Goal: Understand process/instructions: Learn how to perform a task or action

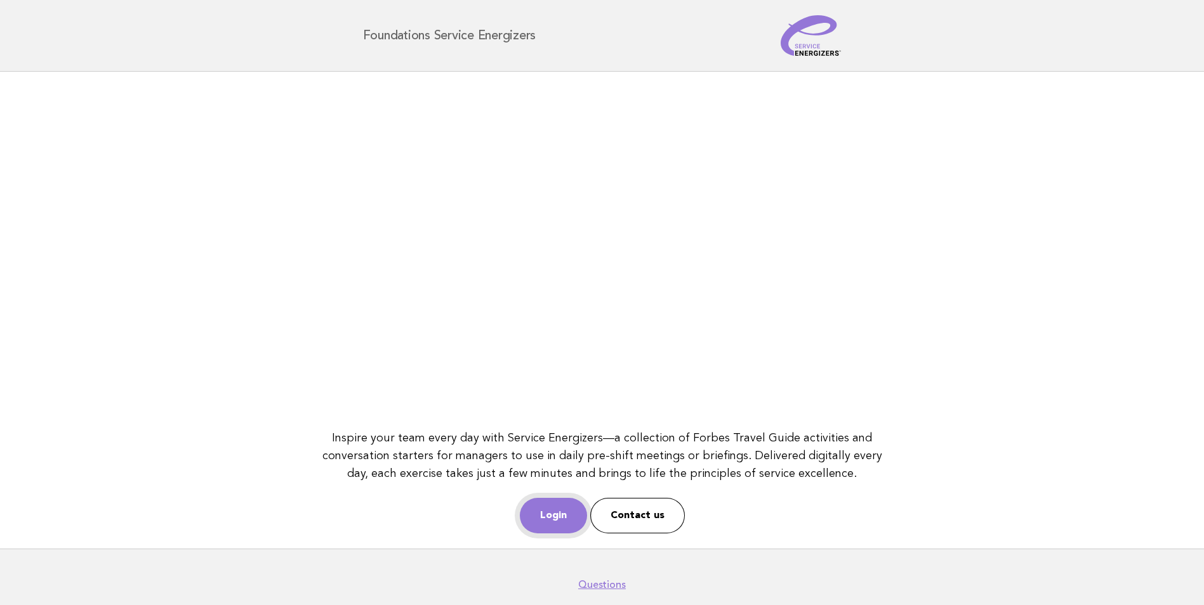
click at [557, 520] on link "Login" at bounding box center [553, 516] width 67 height 36
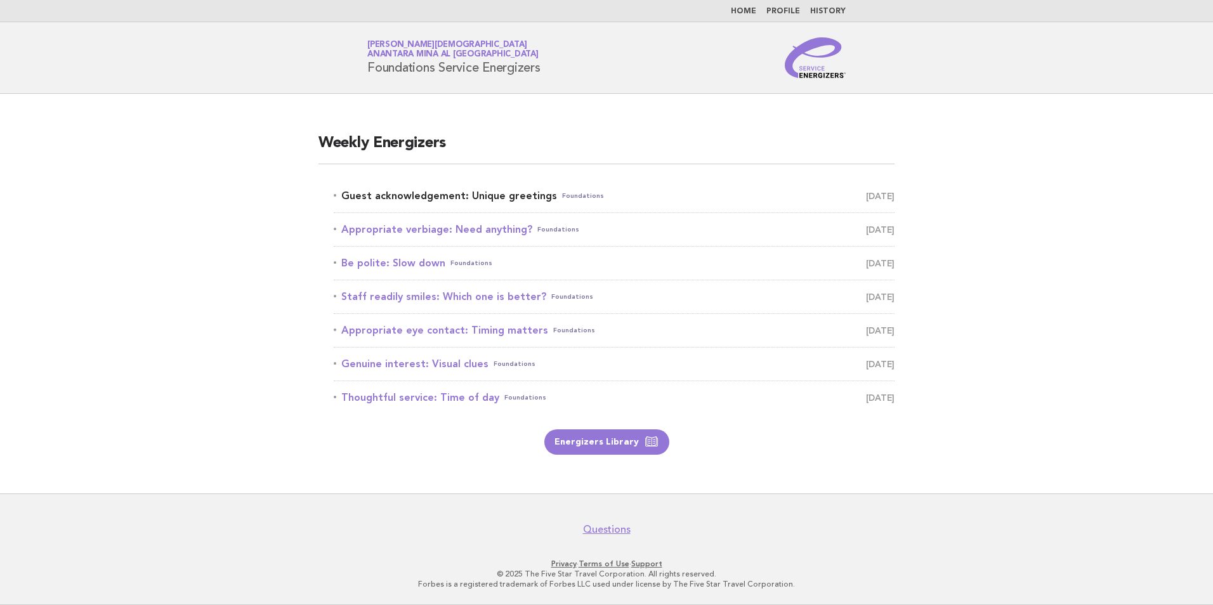
click at [487, 194] on link "Guest acknowledgement: Unique greetings Foundations [DATE]" at bounding box center [614, 196] width 561 height 18
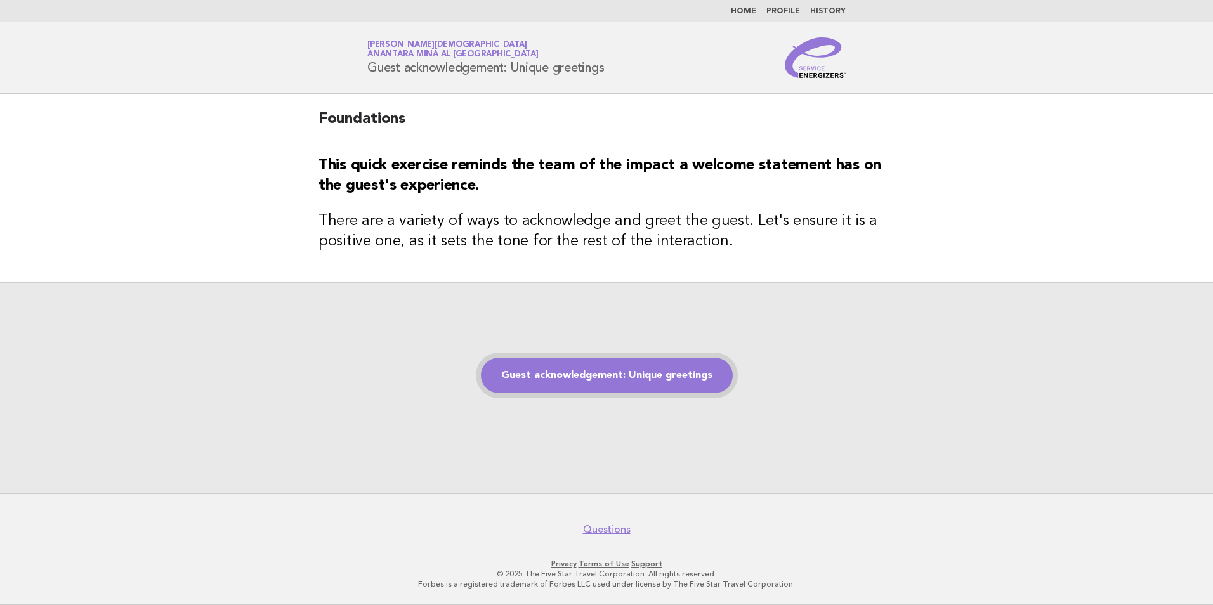
click at [565, 378] on link "Guest acknowledgement: Unique greetings" at bounding box center [607, 376] width 252 height 36
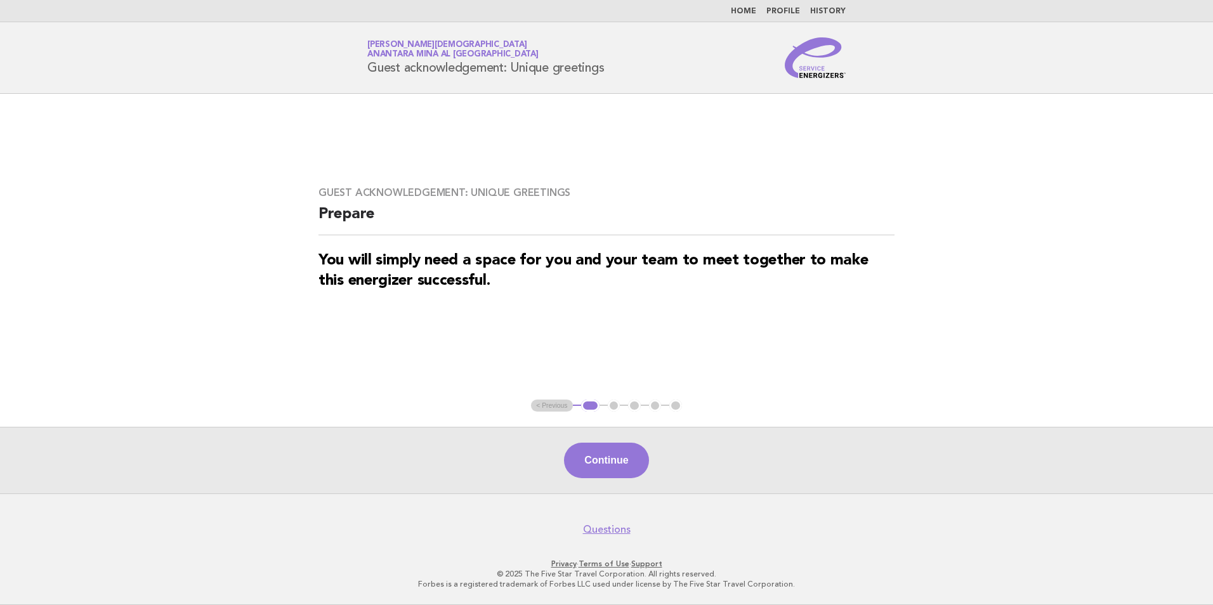
click at [608, 457] on button "Continue" at bounding box center [606, 461] width 84 height 36
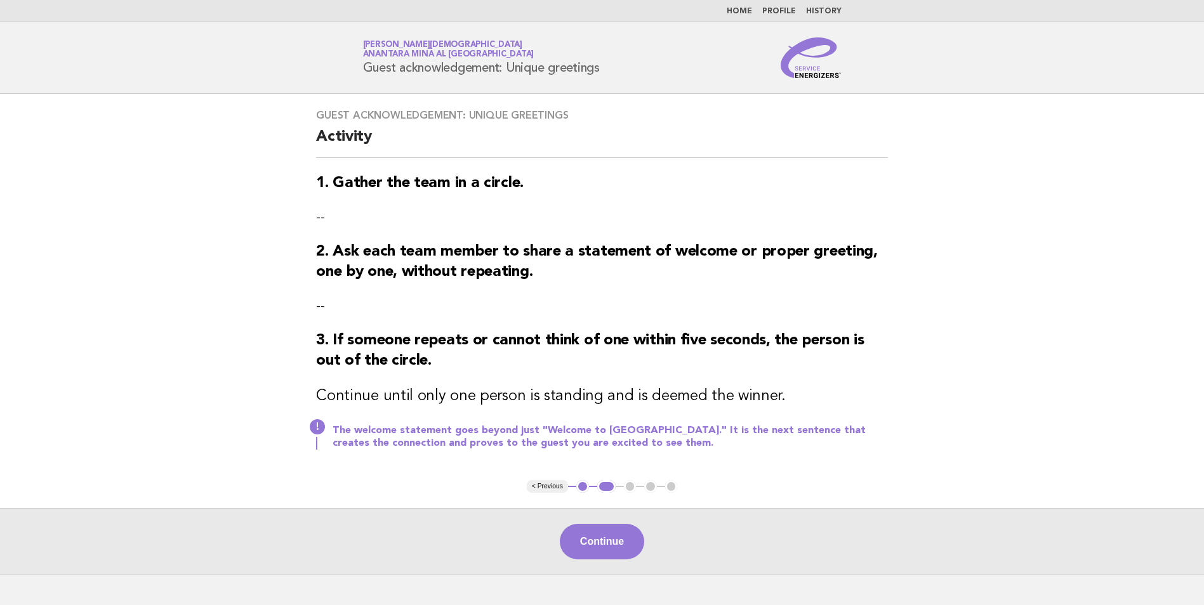
click at [604, 541] on button "Continue" at bounding box center [602, 542] width 84 height 36
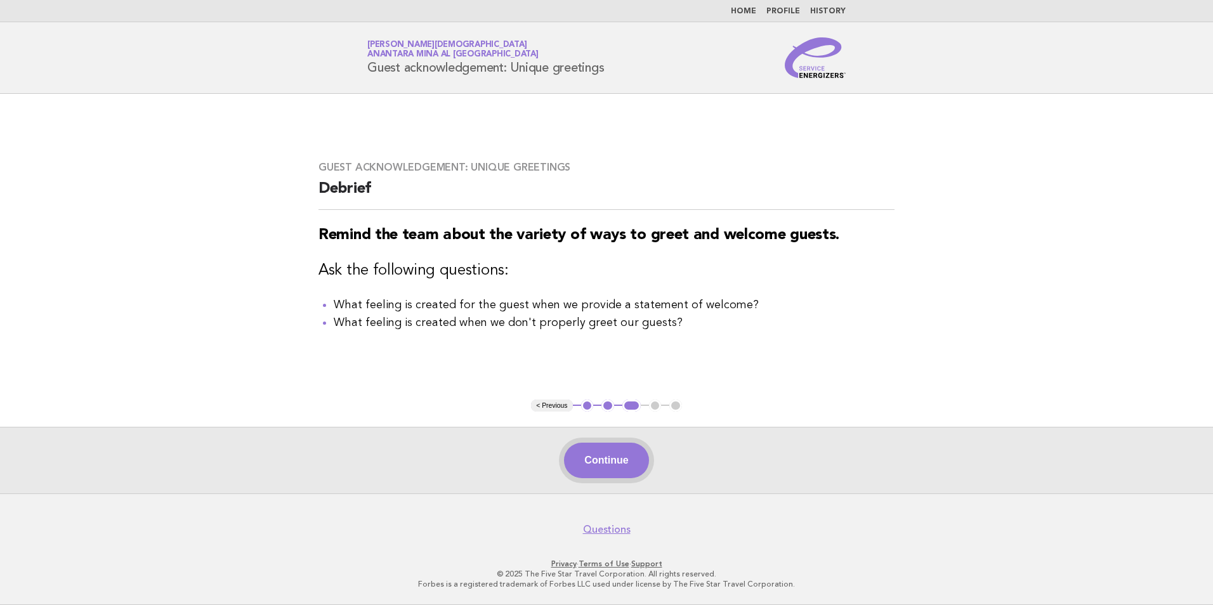
click at [602, 468] on button "Continue" at bounding box center [606, 461] width 84 height 36
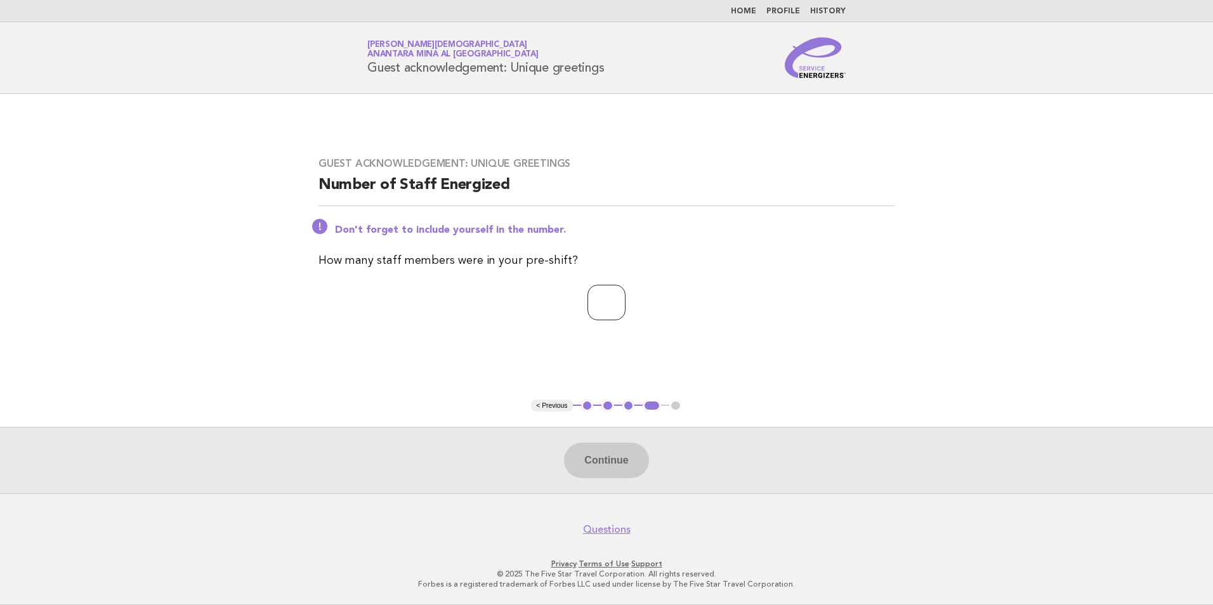
click at [588, 308] on input "number" at bounding box center [607, 303] width 38 height 36
type input "*"
click at [593, 452] on button "Continue" at bounding box center [606, 461] width 84 height 36
